Goal: Information Seeking & Learning: Learn about a topic

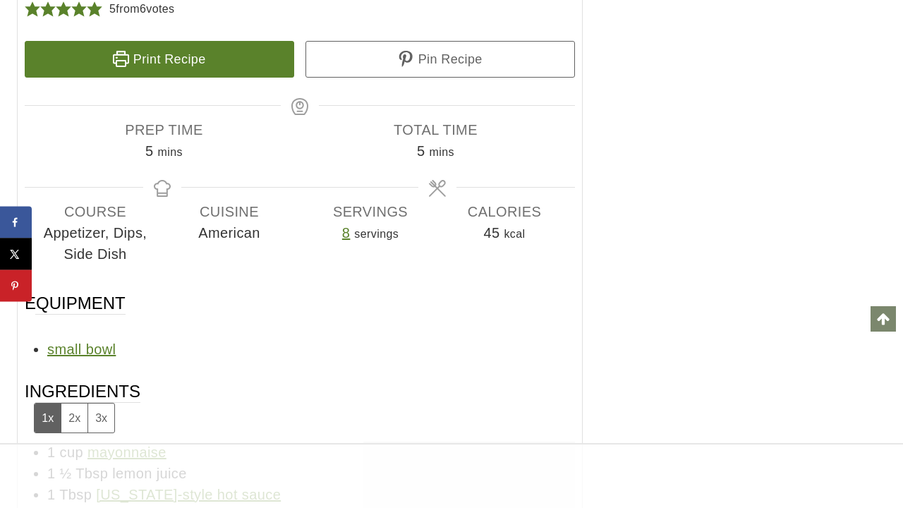
scroll to position [9200, 0]
